Goal: Check status

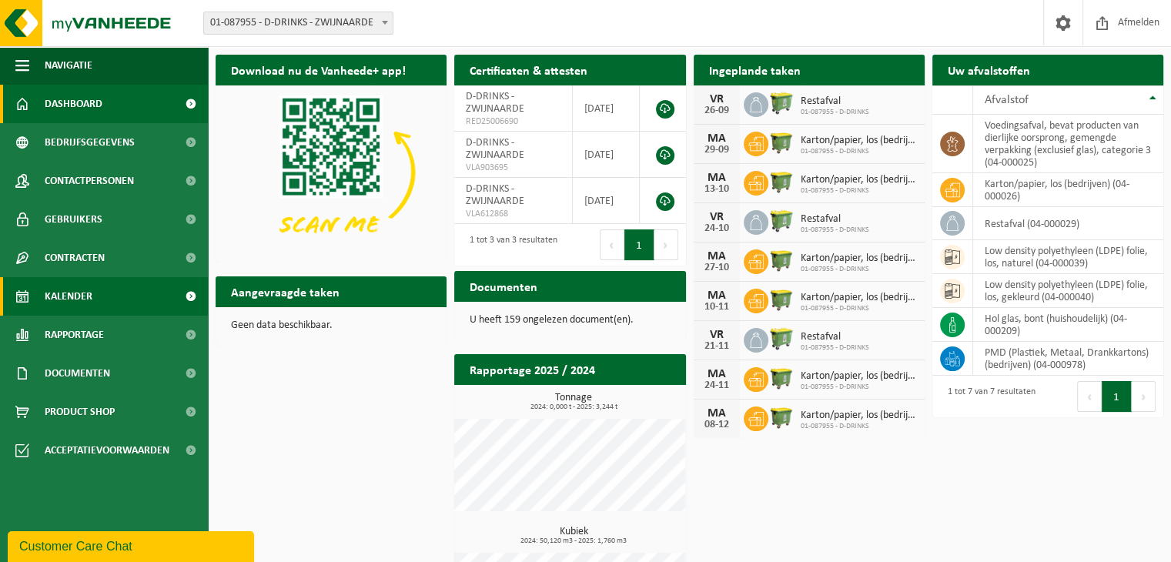
click at [71, 288] on span "Kalender" at bounding box center [69, 296] width 48 height 38
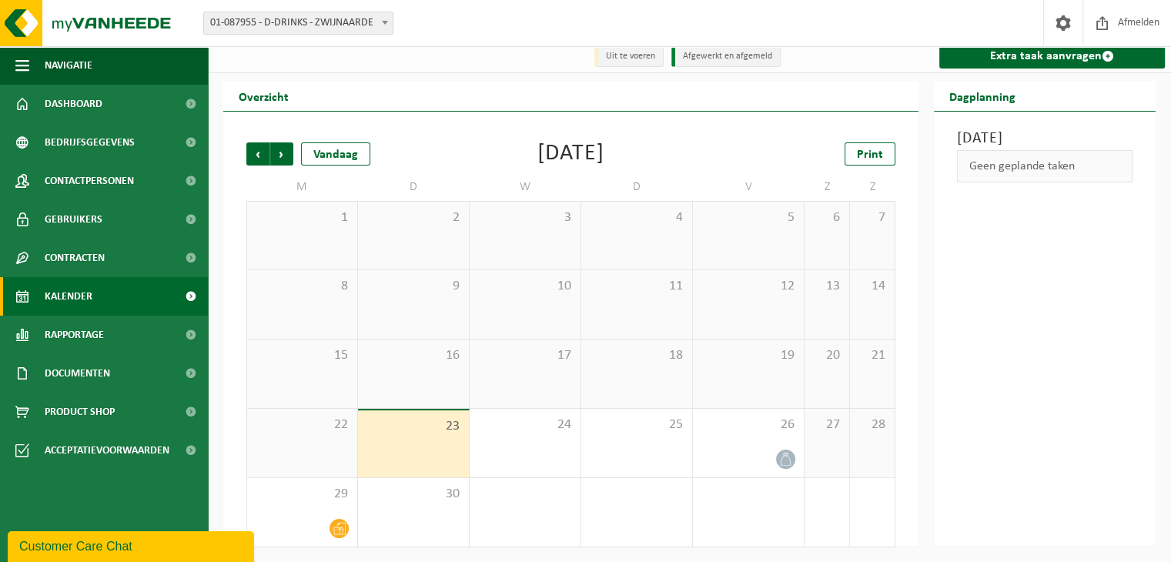
scroll to position [9, 0]
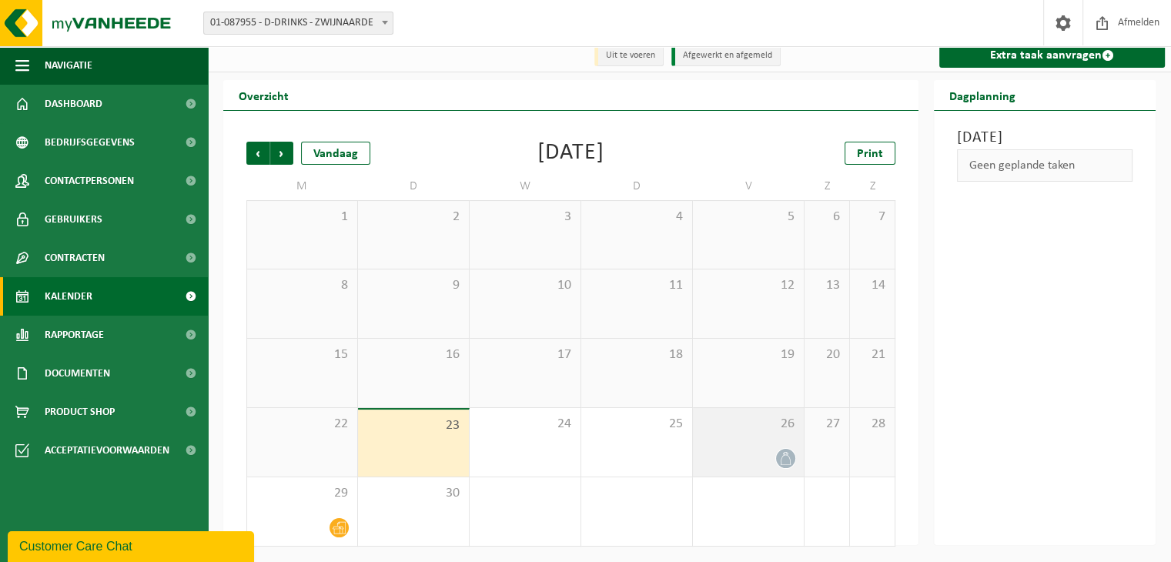
click at [713, 437] on div "26" at bounding box center [748, 442] width 111 height 69
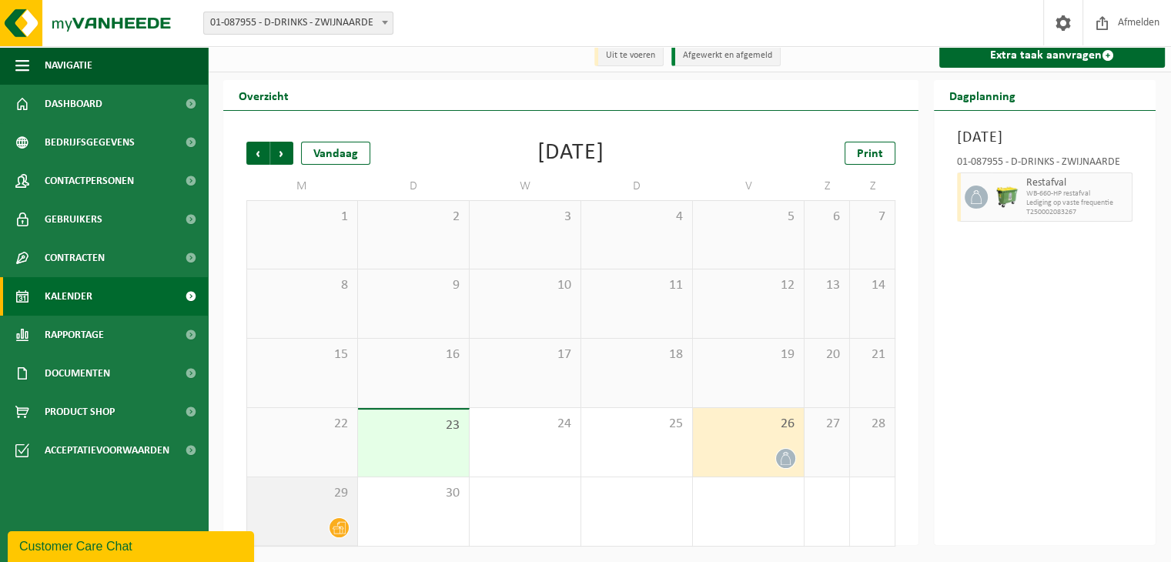
click at [320, 493] on span "29" at bounding box center [302, 493] width 95 height 17
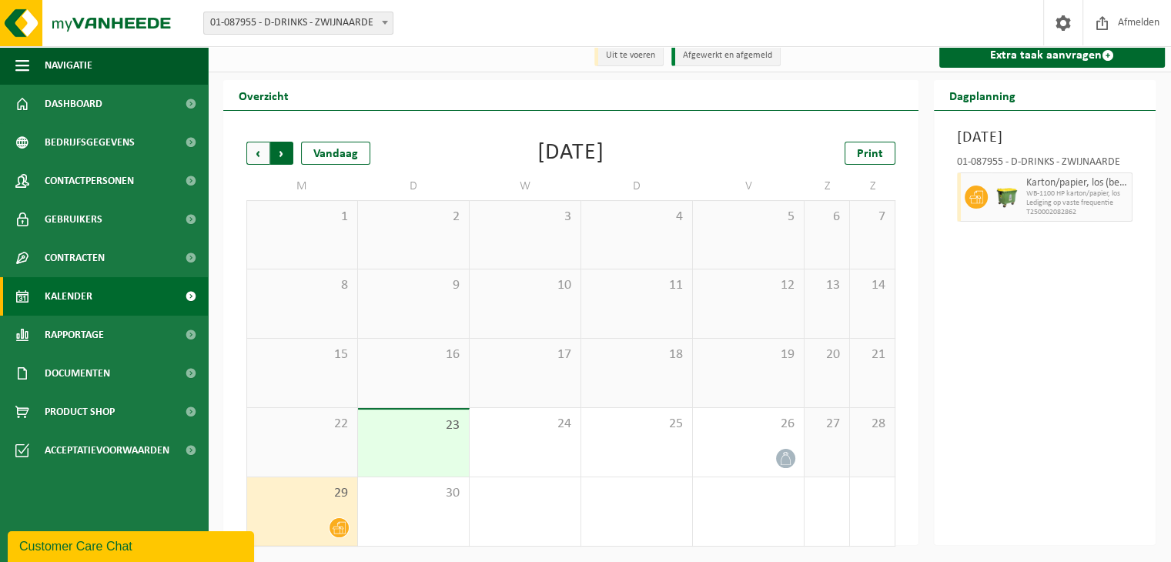
click at [256, 153] on span "Vorige" at bounding box center [257, 153] width 23 height 23
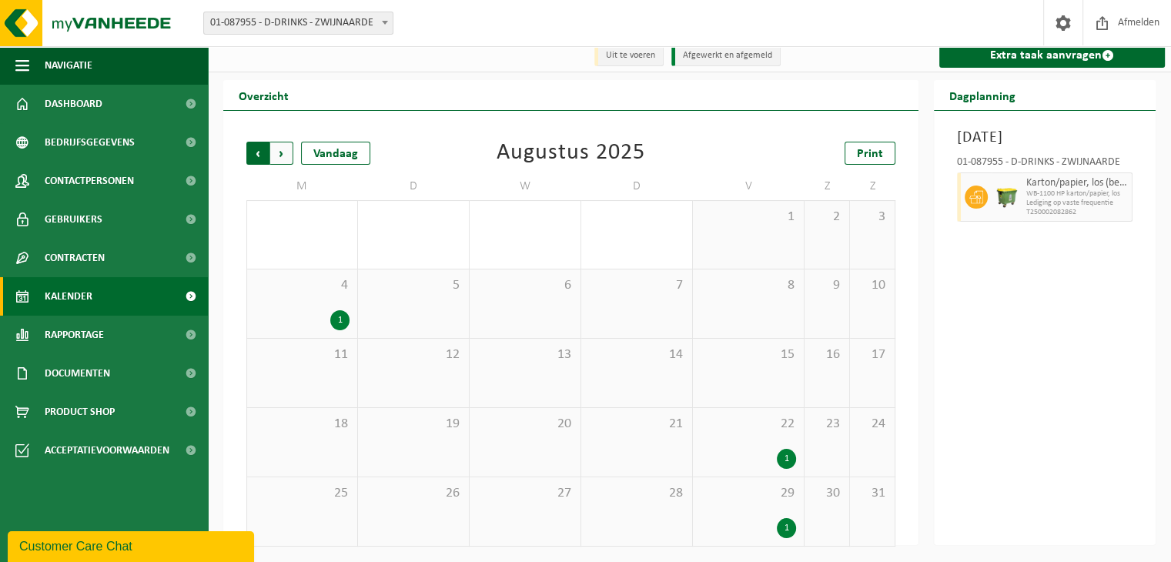
click at [278, 152] on span "Volgende" at bounding box center [281, 153] width 23 height 23
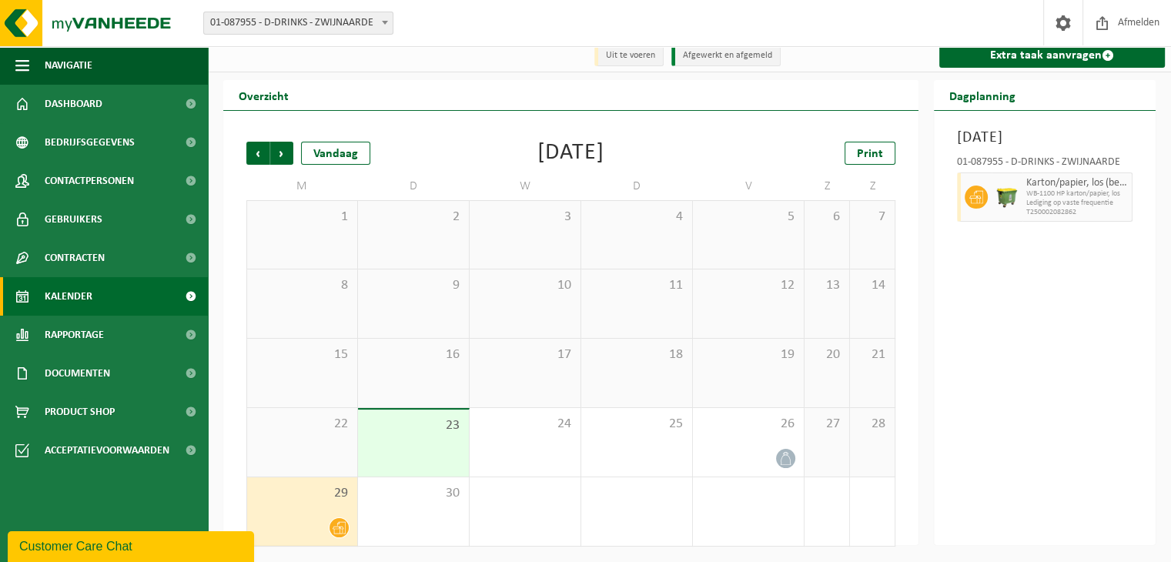
click at [278, 152] on span "Volgende" at bounding box center [281, 153] width 23 height 23
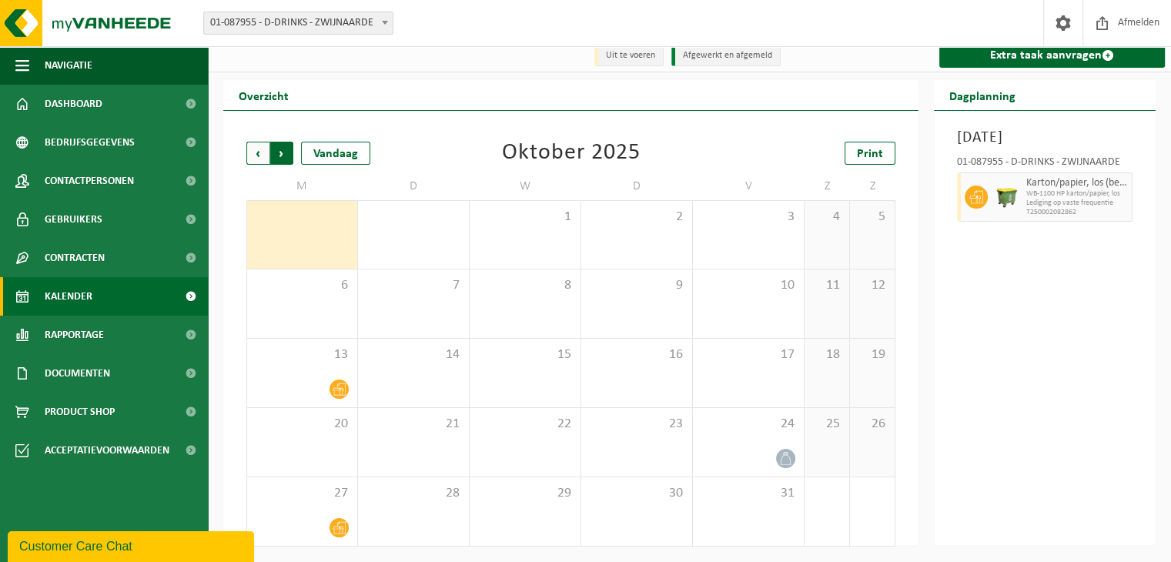
click at [249, 157] on span "Vorige" at bounding box center [257, 153] width 23 height 23
